Goal: Task Accomplishment & Management: Use online tool/utility

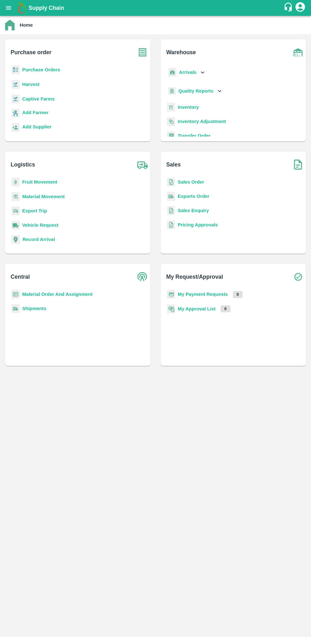
click at [198, 184] on b "Sales Order" at bounding box center [190, 181] width 26 height 5
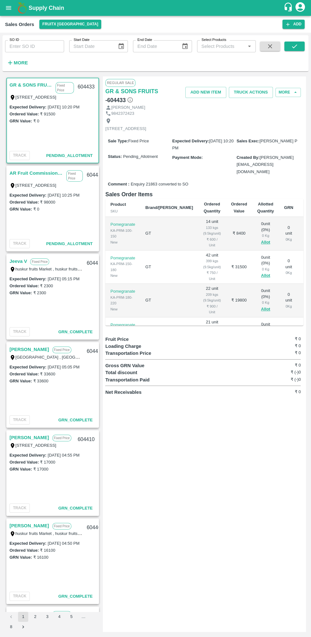
click at [35, 173] on link "AR Fruit Commission Mandy" at bounding box center [37, 173] width 54 height 8
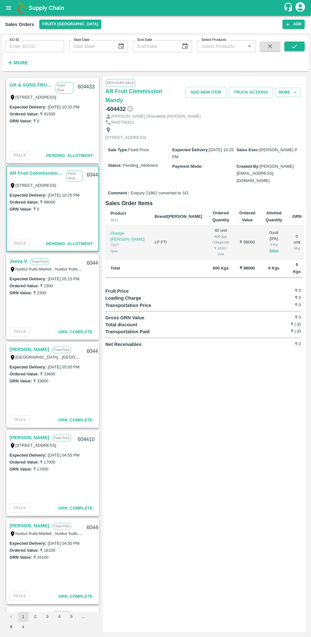
click at [269, 247] on button "Allot" at bounding box center [273, 250] width 9 height 7
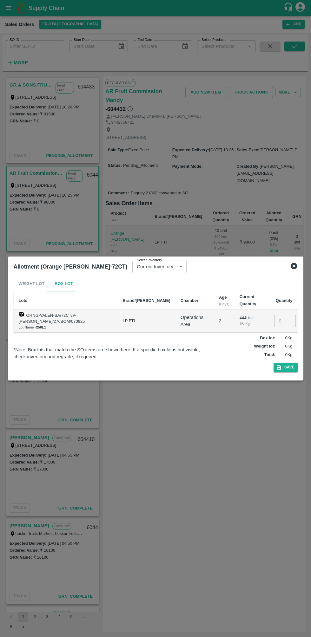
click at [284, 319] on input "number" at bounding box center [285, 321] width 22 height 12
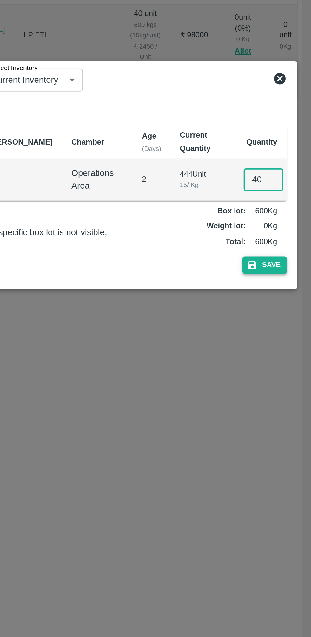
type input "40"
click at [292, 364] on button "Save" at bounding box center [285, 366] width 24 height 9
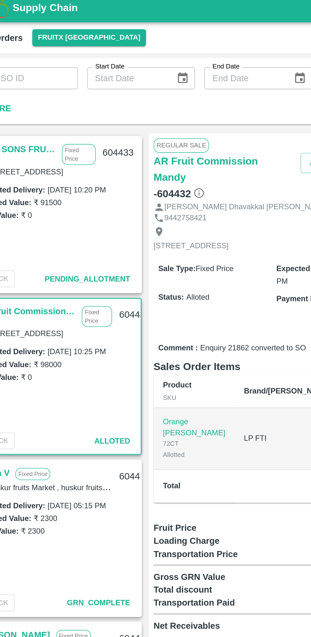
click at [43, 83] on link "GR & SONS FRUITS" at bounding box center [31, 85] width 43 height 8
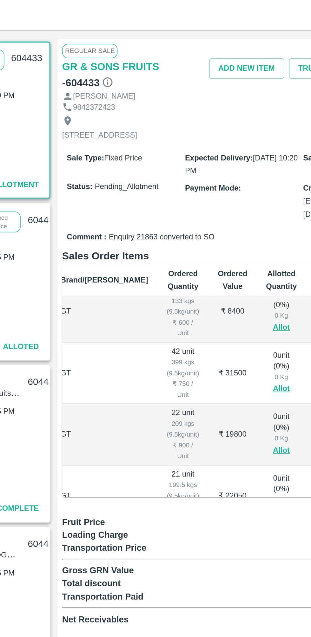
scroll to position [0, 41]
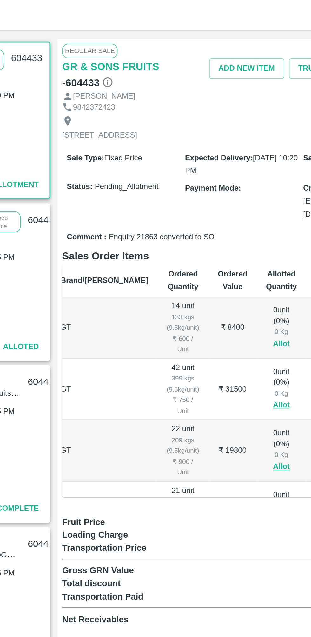
click at [220, 239] on button "Allot" at bounding box center [224, 242] width 9 height 7
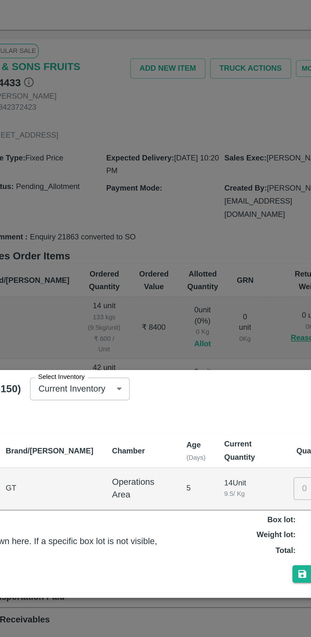
scroll to position [0, 0]
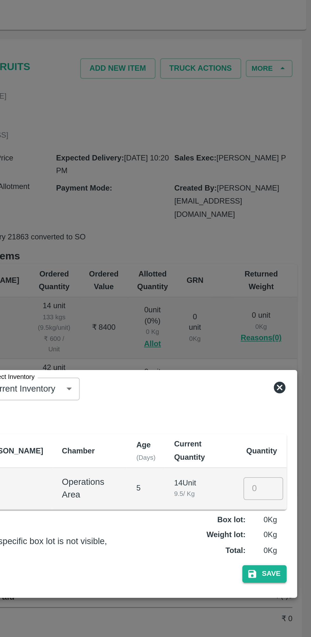
click at [283, 322] on input "number" at bounding box center [285, 321] width 22 height 12
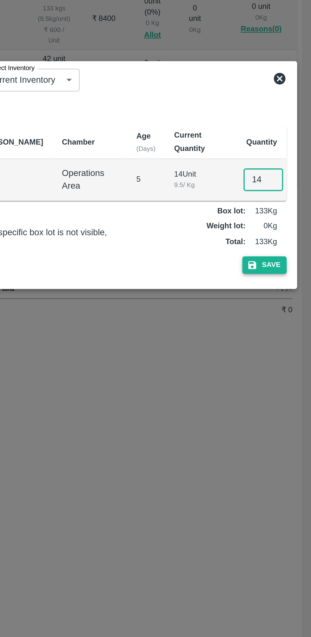
type input "14"
click at [294, 364] on button "Save" at bounding box center [285, 366] width 24 height 9
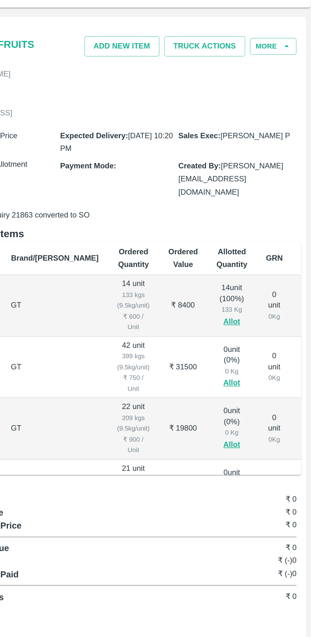
scroll to position [1, 0]
click at [260, 272] on button "Allot" at bounding box center [264, 275] width 9 height 7
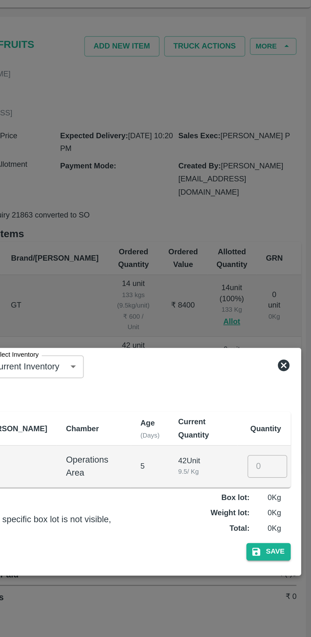
click at [281, 321] on input "number" at bounding box center [285, 321] width 22 height 12
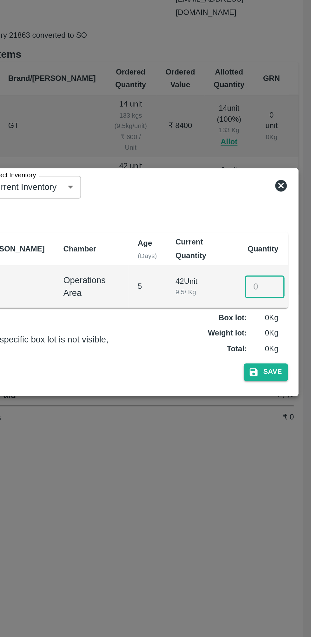
scroll to position [0, 0]
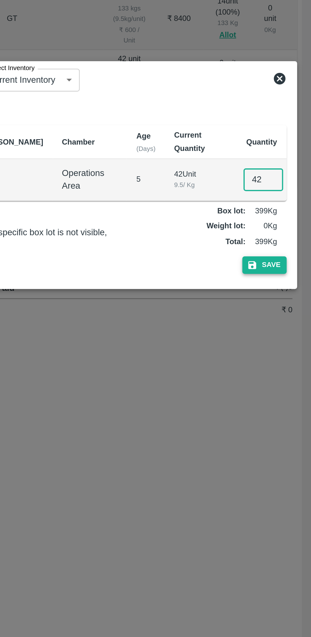
type input "42"
click at [285, 370] on button "Save" at bounding box center [285, 366] width 24 height 9
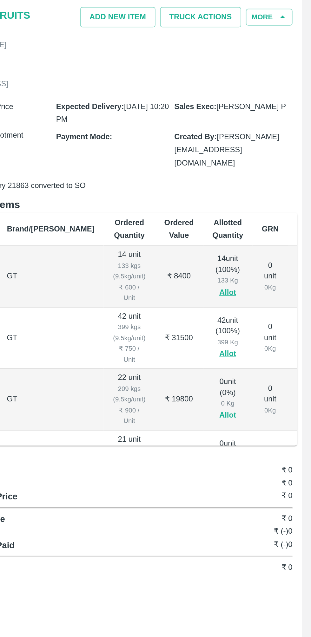
click at [260, 305] on button "Allot" at bounding box center [264, 308] width 9 height 7
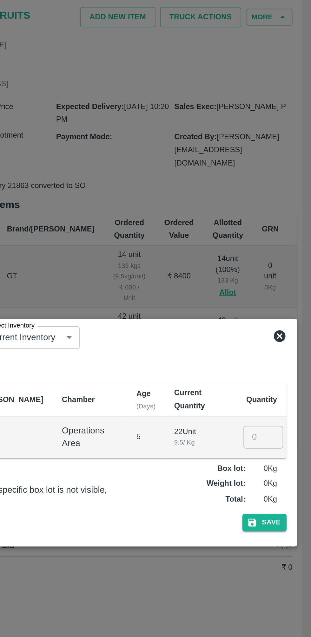
click at [280, 320] on input "number" at bounding box center [285, 321] width 22 height 12
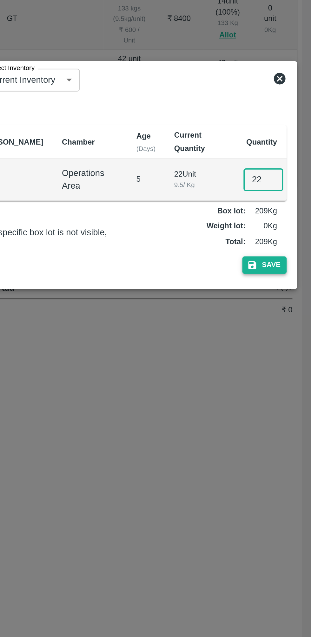
type input "22"
click at [291, 367] on button "Save" at bounding box center [285, 366] width 24 height 9
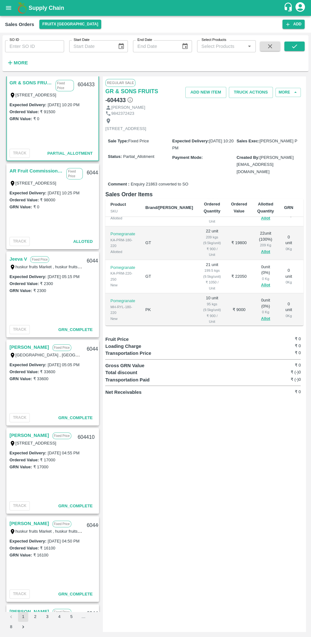
scroll to position [60, 0]
click at [260, 279] on button "Allot" at bounding box center [264, 282] width 9 height 7
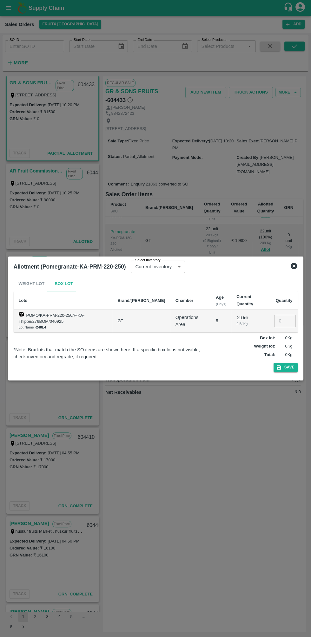
click at [282, 321] on input "number" at bounding box center [285, 321] width 22 height 12
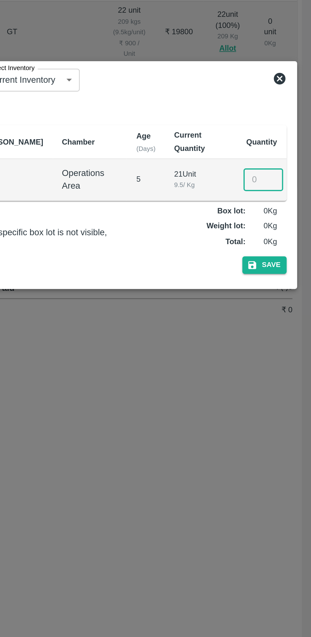
click at [293, 258] on div "Allotment (Pomegranate-KA-PRM-220-250) Select Inventory Current Inventory 251c7…" at bounding box center [155, 318] width 295 height 124
click at [293, 266] on icon at bounding box center [294, 266] width 8 height 8
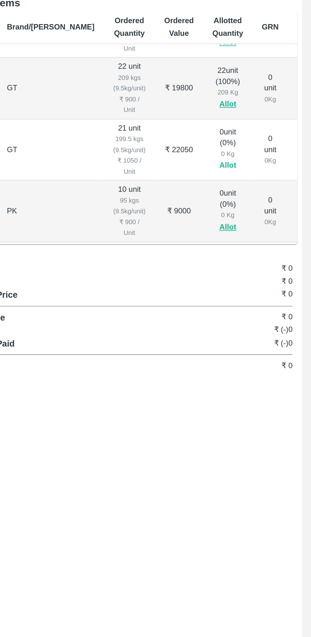
click at [260, 279] on button "Allot" at bounding box center [264, 282] width 9 height 7
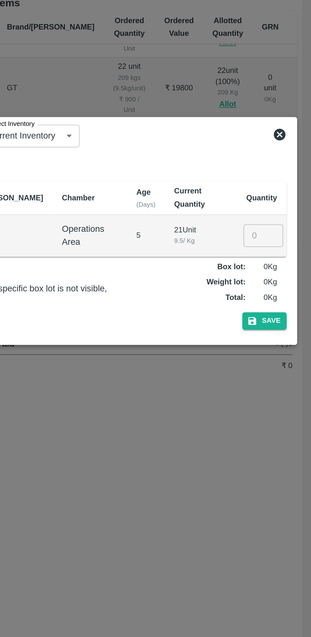
click at [286, 320] on input "number" at bounding box center [285, 321] width 22 height 12
type input "21"
click at [290, 363] on button "Save" at bounding box center [285, 366] width 24 height 9
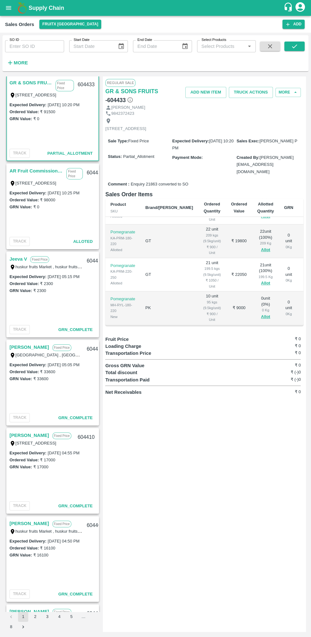
scroll to position [90, 0]
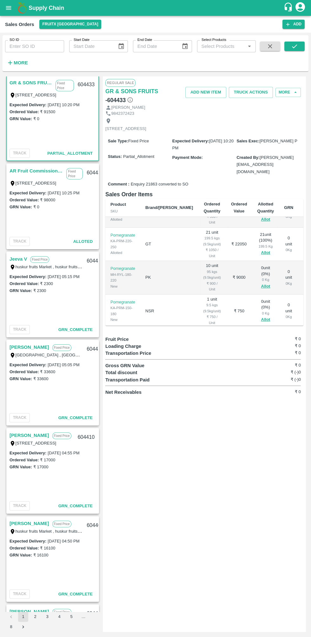
click at [253, 266] on td "0 unit ( 0 %) 0 Kg Allot" at bounding box center [265, 278] width 27 height 34
click at [260, 283] on button "Allot" at bounding box center [264, 286] width 9 height 7
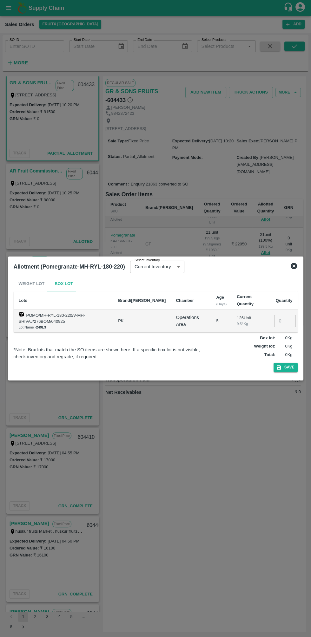
click at [278, 321] on input "number" at bounding box center [285, 321] width 22 height 12
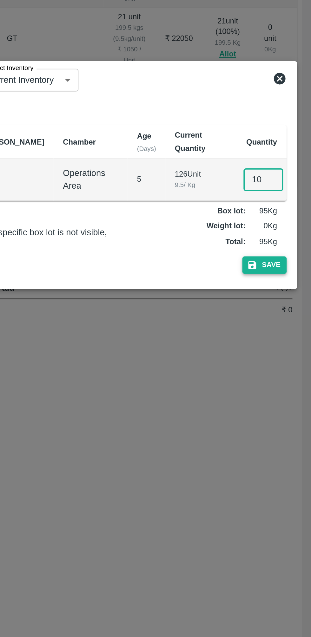
type input "10"
click at [291, 368] on button "Save" at bounding box center [285, 366] width 24 height 9
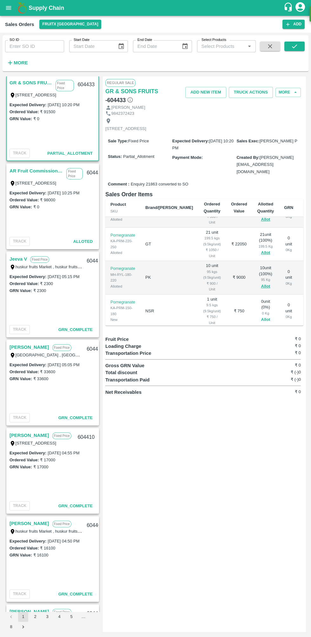
click at [260, 316] on button "Allot" at bounding box center [264, 319] width 9 height 7
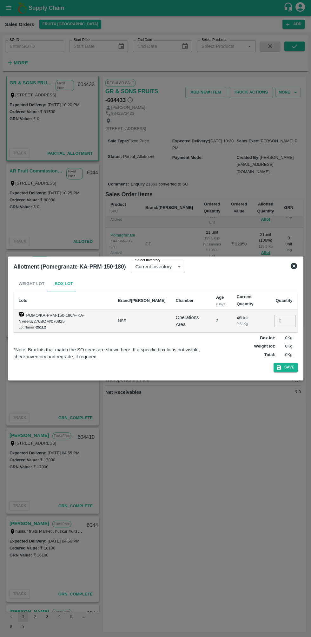
click at [284, 321] on input "number" at bounding box center [285, 321] width 22 height 12
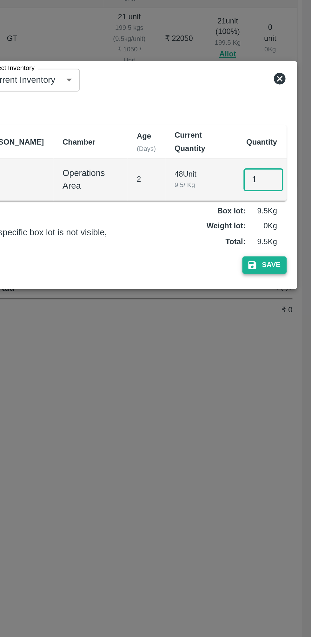
type input "1"
click at [292, 365] on button "Save" at bounding box center [285, 366] width 24 height 9
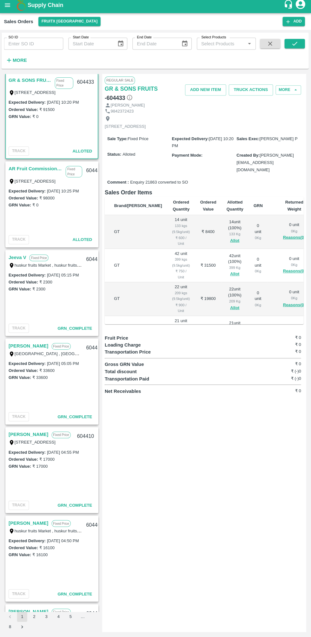
scroll to position [0, 41]
